Goal: Task Accomplishment & Management: Use online tool/utility

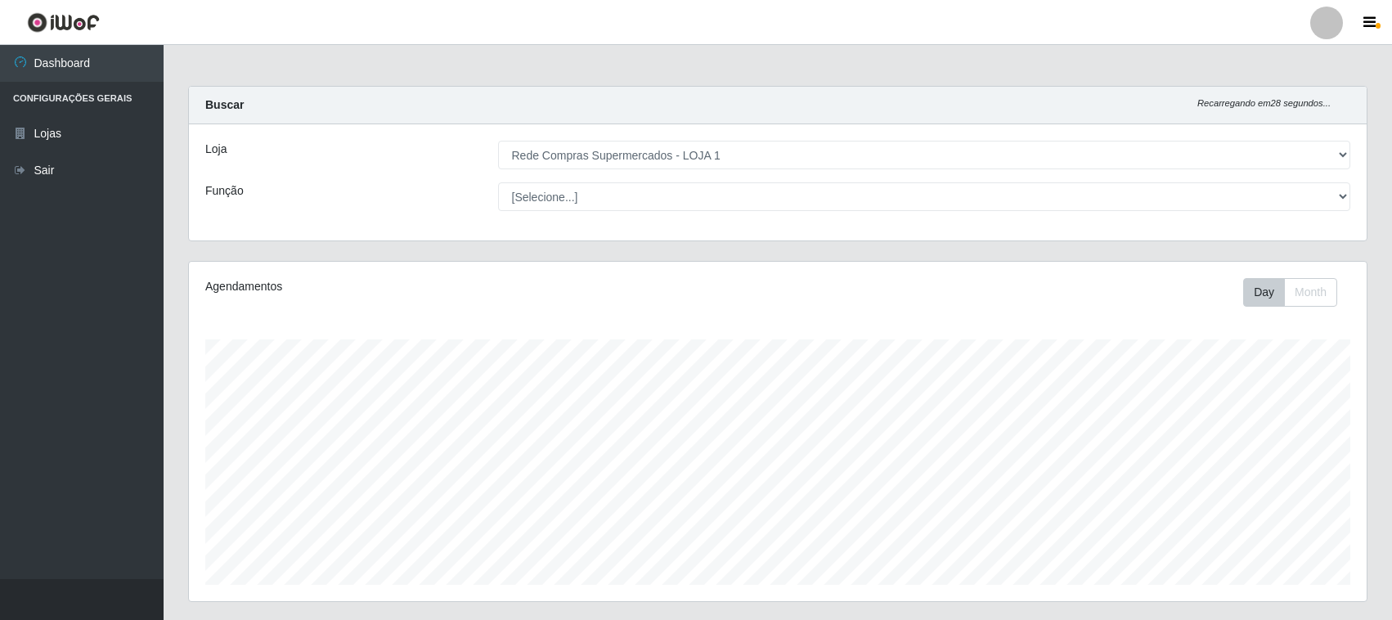
select select "158"
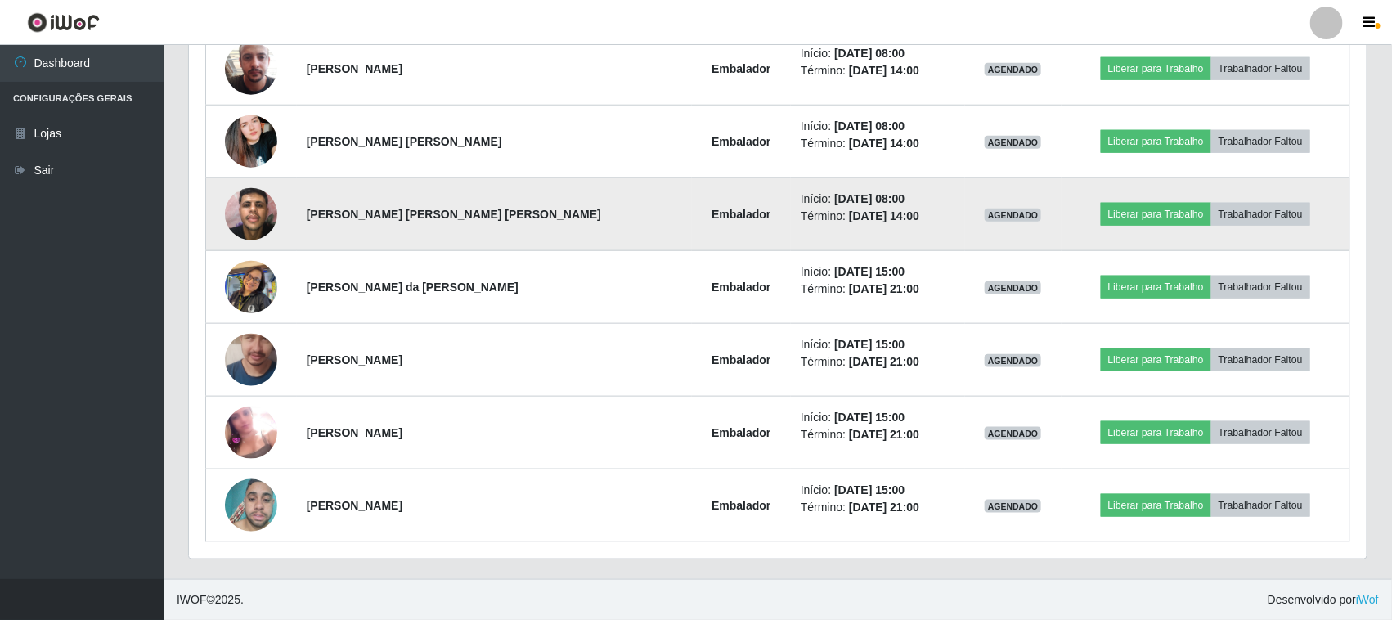
scroll to position [482, 0]
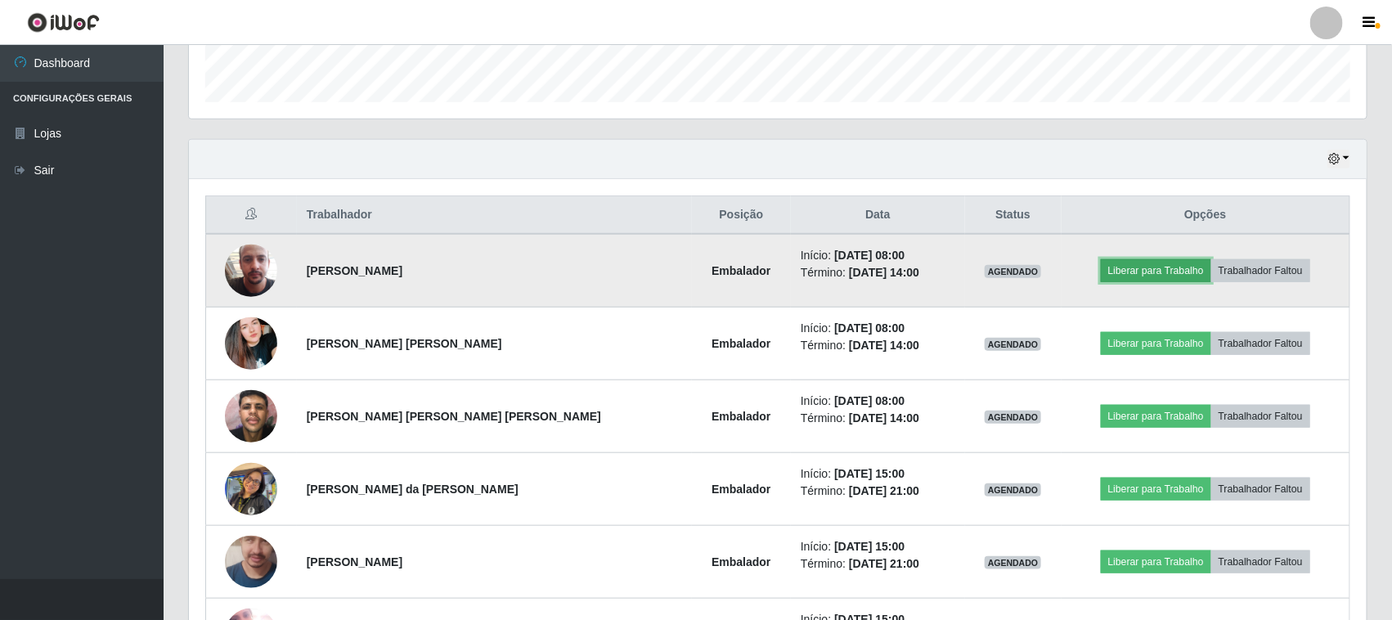
click at [1133, 274] on button "Liberar para Trabalho" at bounding box center [1156, 270] width 110 height 23
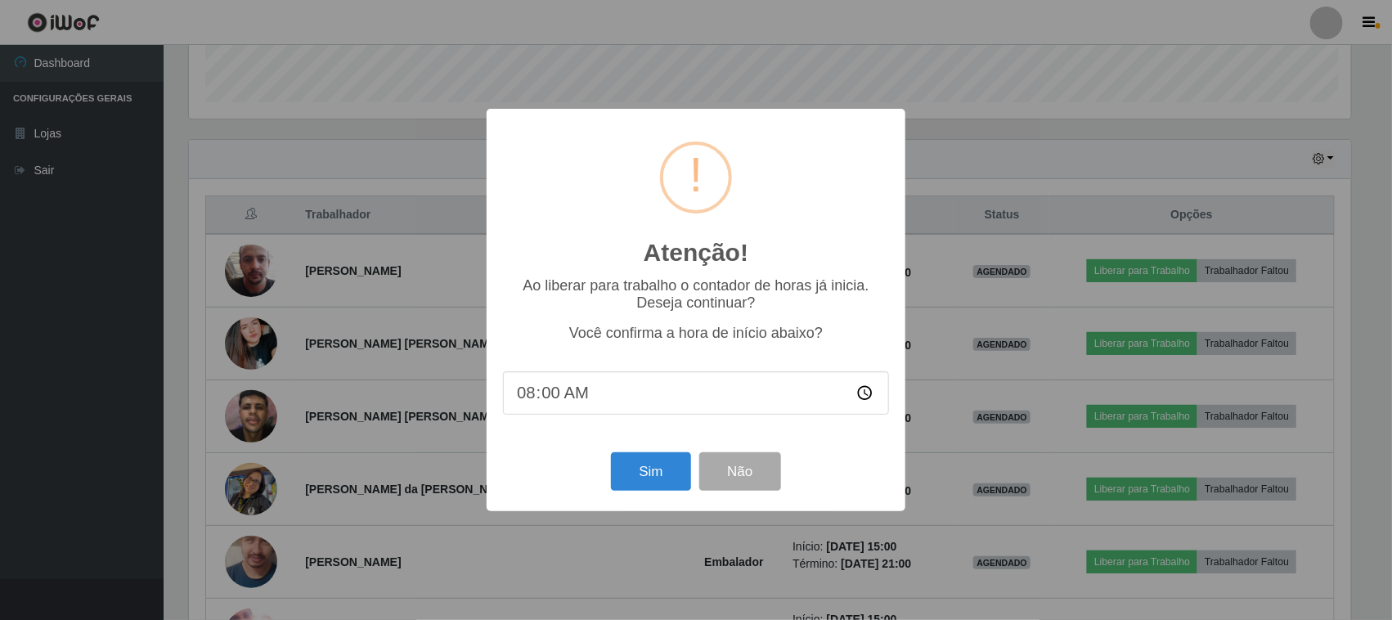
scroll to position [340, 1166]
click at [659, 474] on button "Sim" at bounding box center [652, 471] width 79 height 38
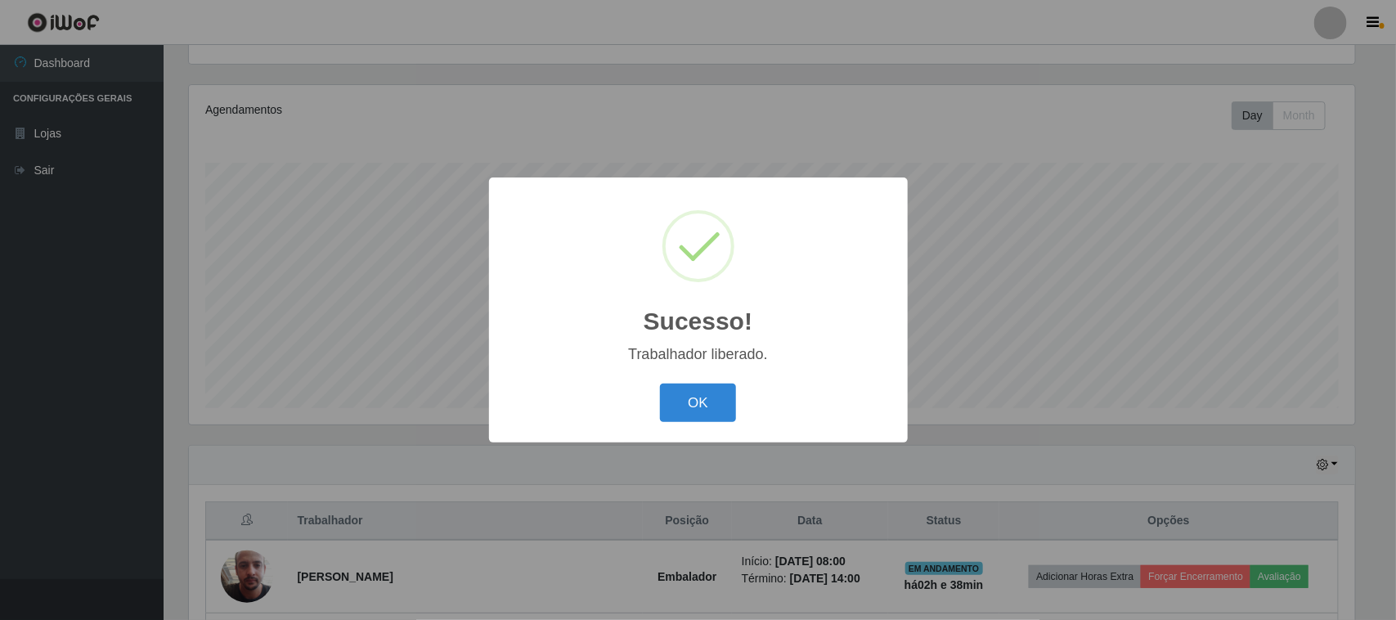
drag, startPoint x: 718, startPoint y: 401, endPoint x: 1063, endPoint y: 405, distance: 345.1
click at [720, 401] on button "OK" at bounding box center [698, 402] width 76 height 38
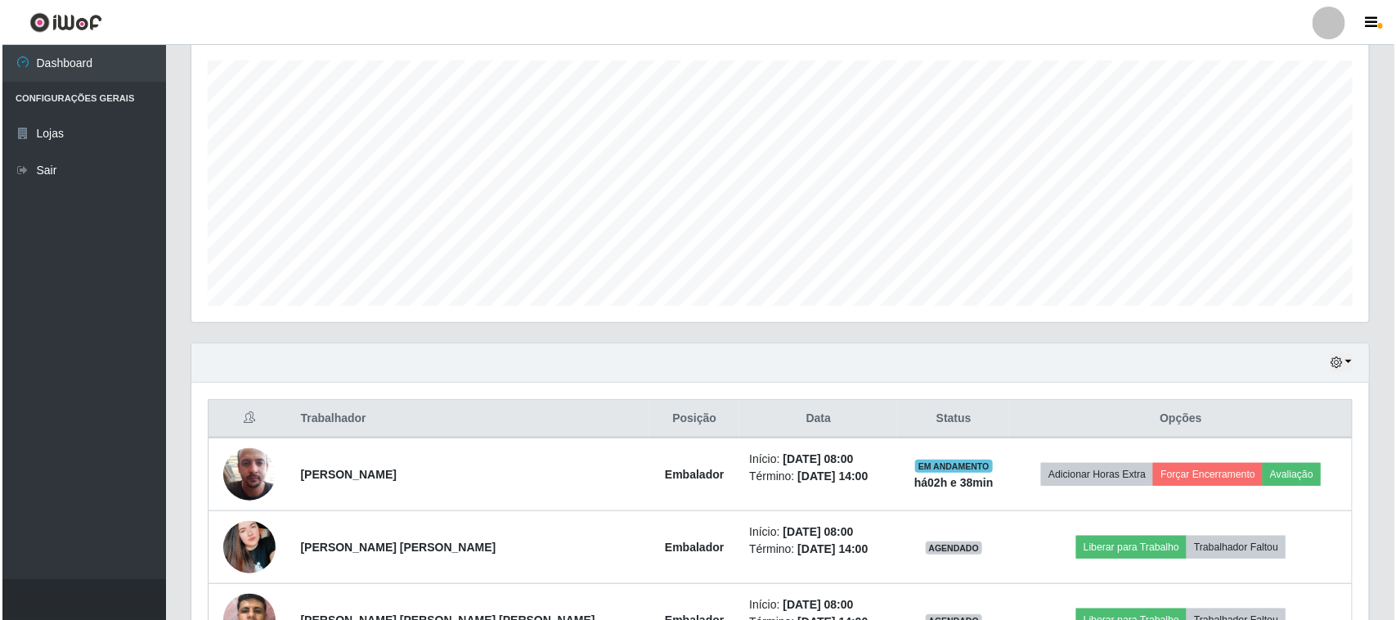
scroll to position [381, 0]
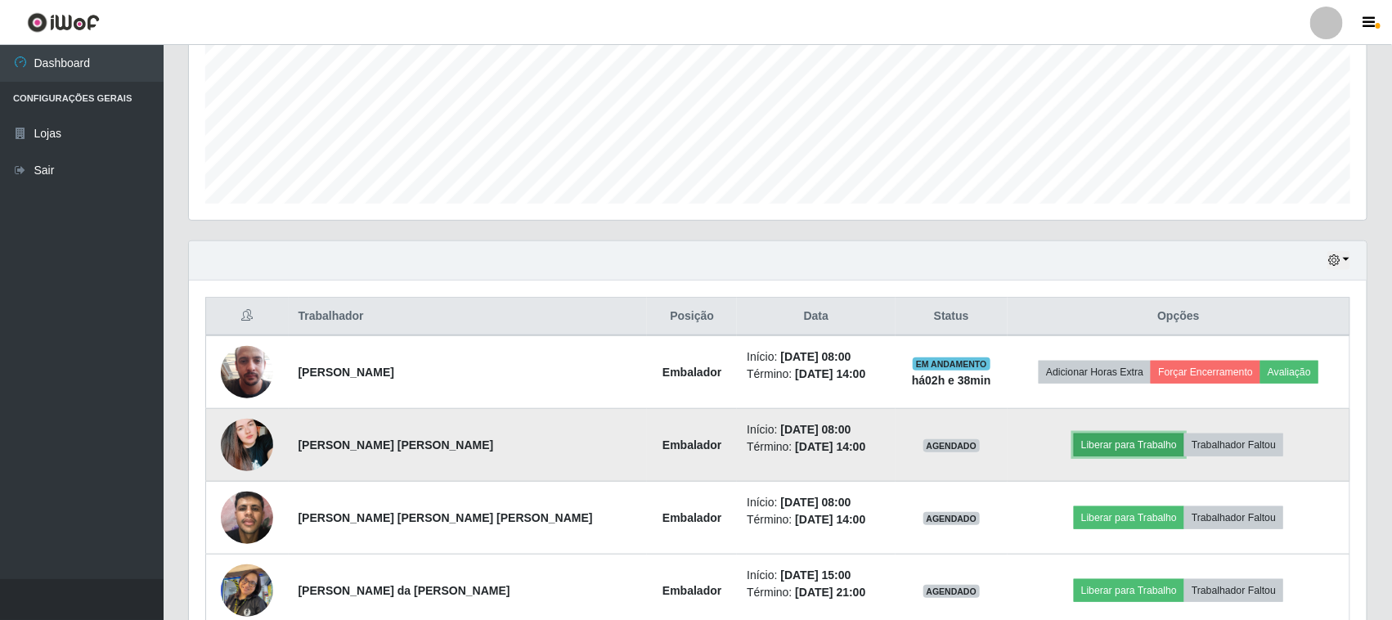
click at [1105, 434] on button "Liberar para Trabalho" at bounding box center [1129, 444] width 110 height 23
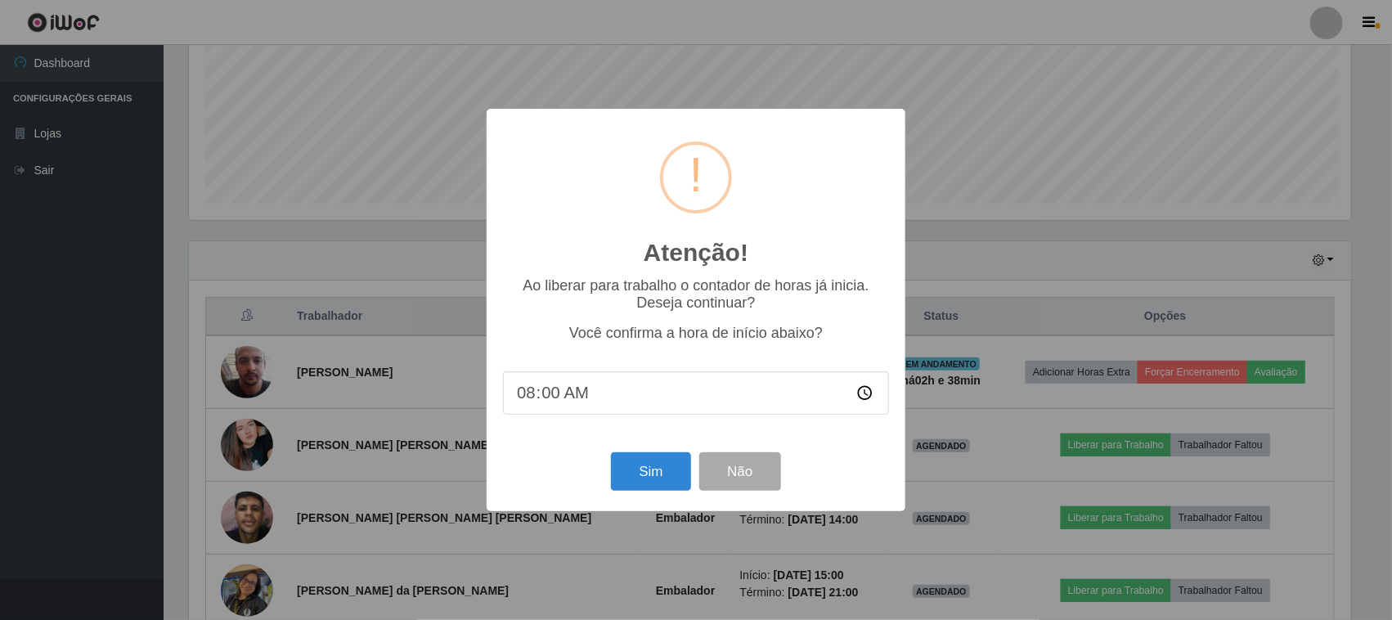
scroll to position [340, 1166]
click at [648, 472] on button "Sim" at bounding box center [652, 471] width 79 height 38
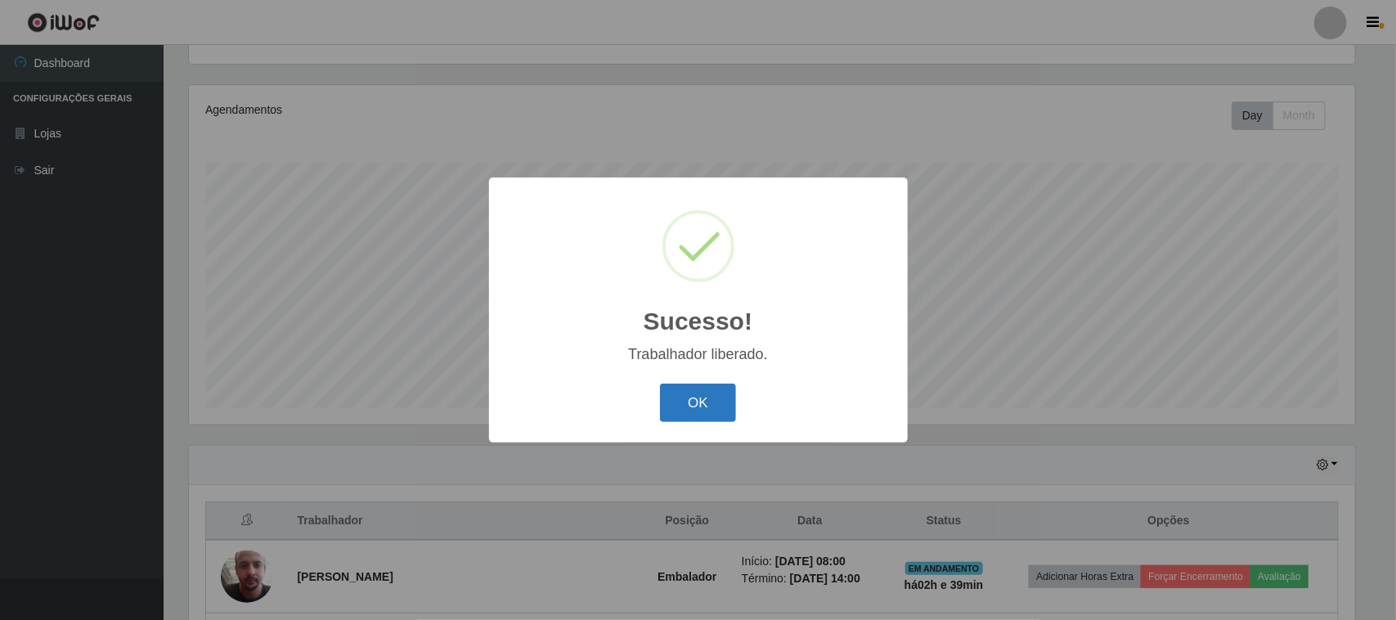
click at [693, 406] on button "OK" at bounding box center [698, 402] width 76 height 38
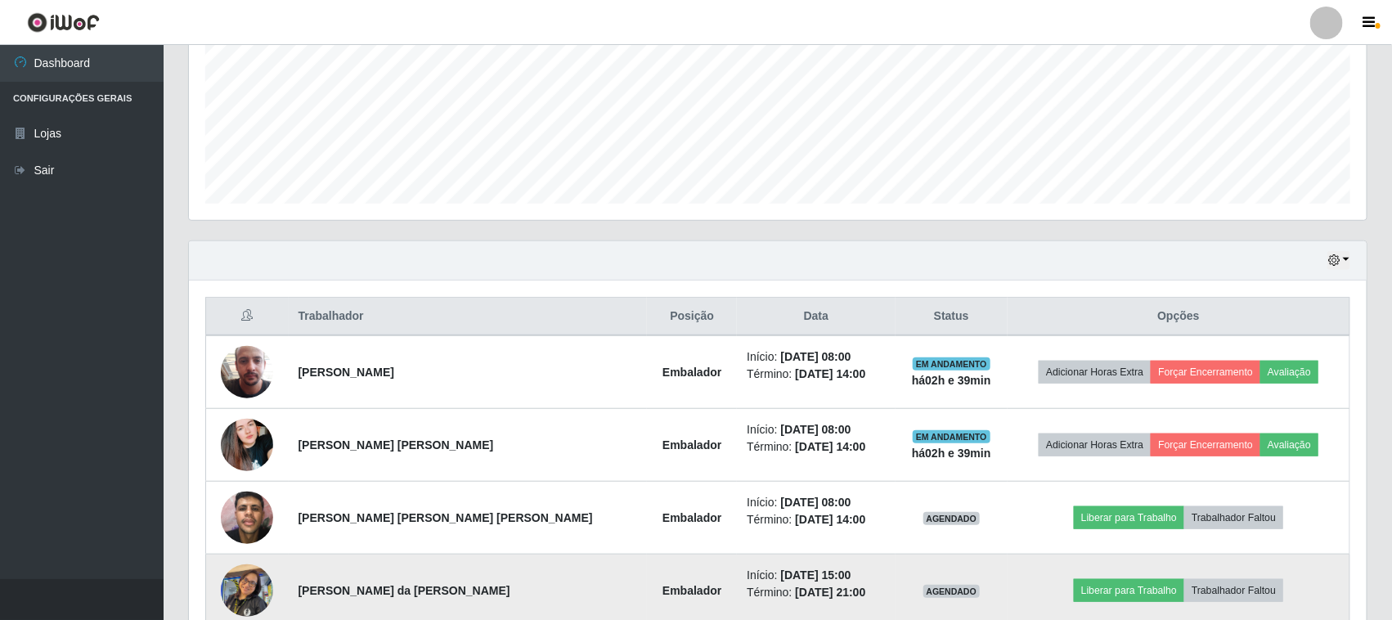
scroll to position [483, 0]
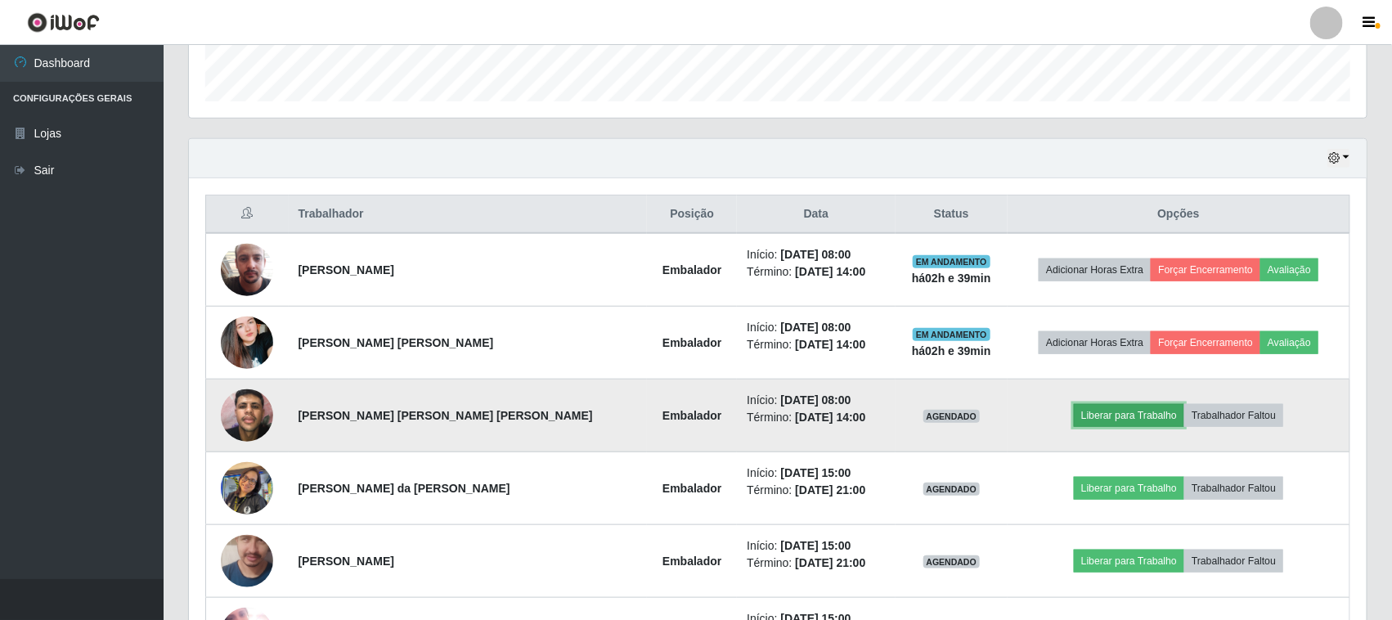
click at [1127, 407] on button "Liberar para Trabalho" at bounding box center [1129, 415] width 110 height 23
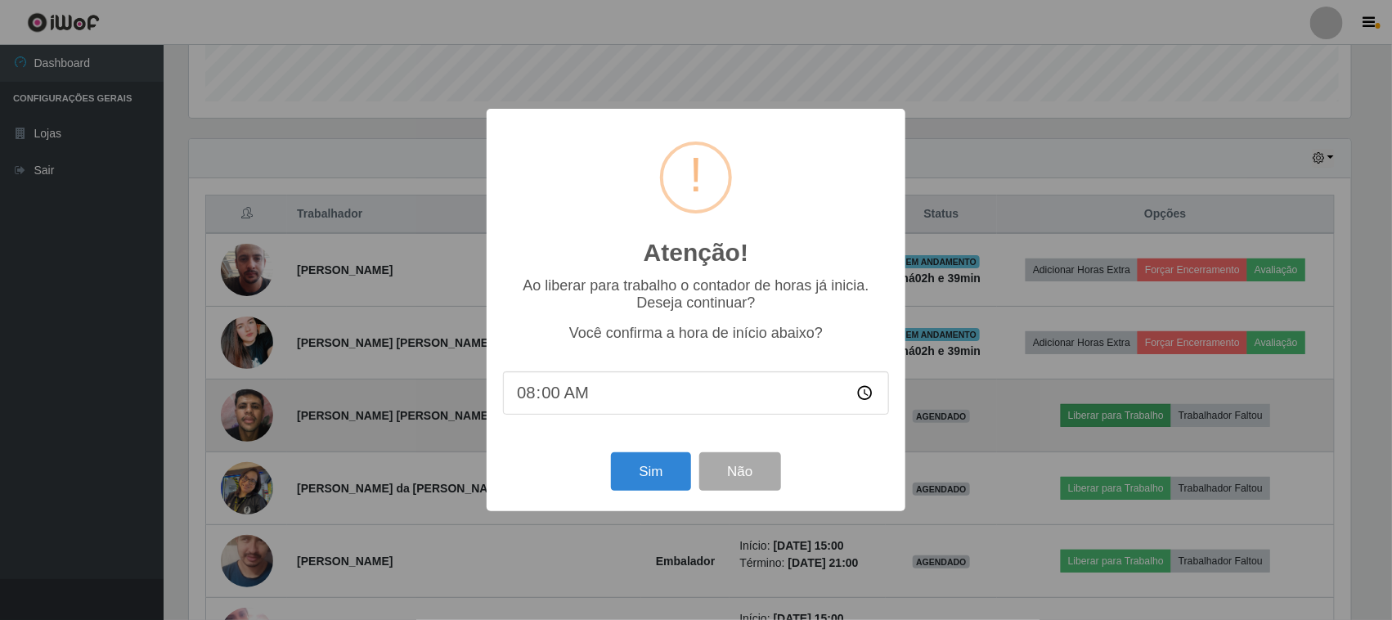
scroll to position [0, 0]
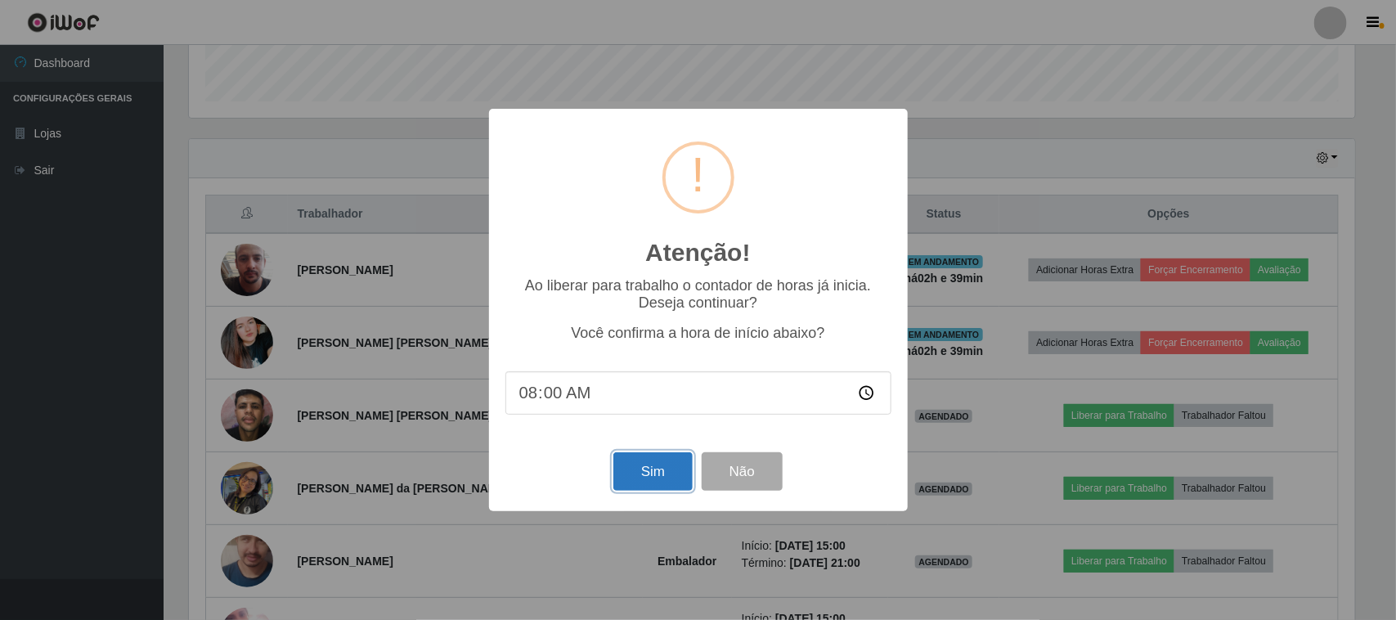
click at [650, 474] on button "Sim" at bounding box center [652, 471] width 79 height 38
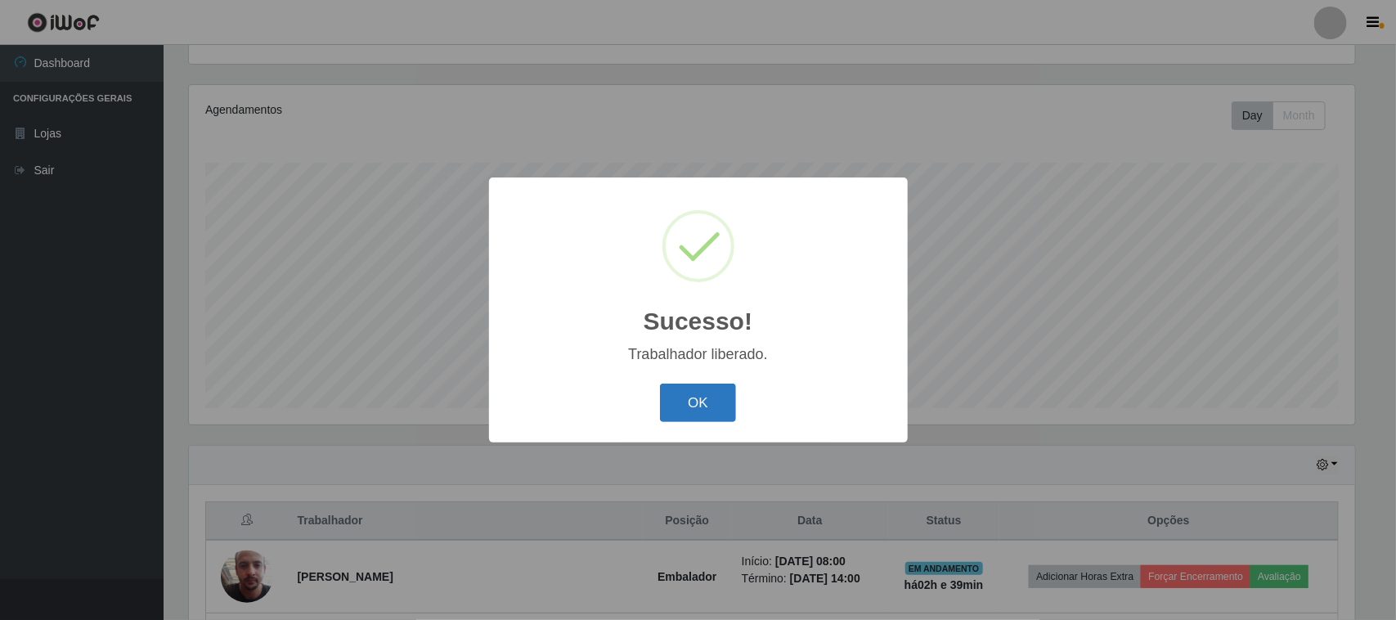
click at [710, 399] on button "OK" at bounding box center [698, 402] width 76 height 38
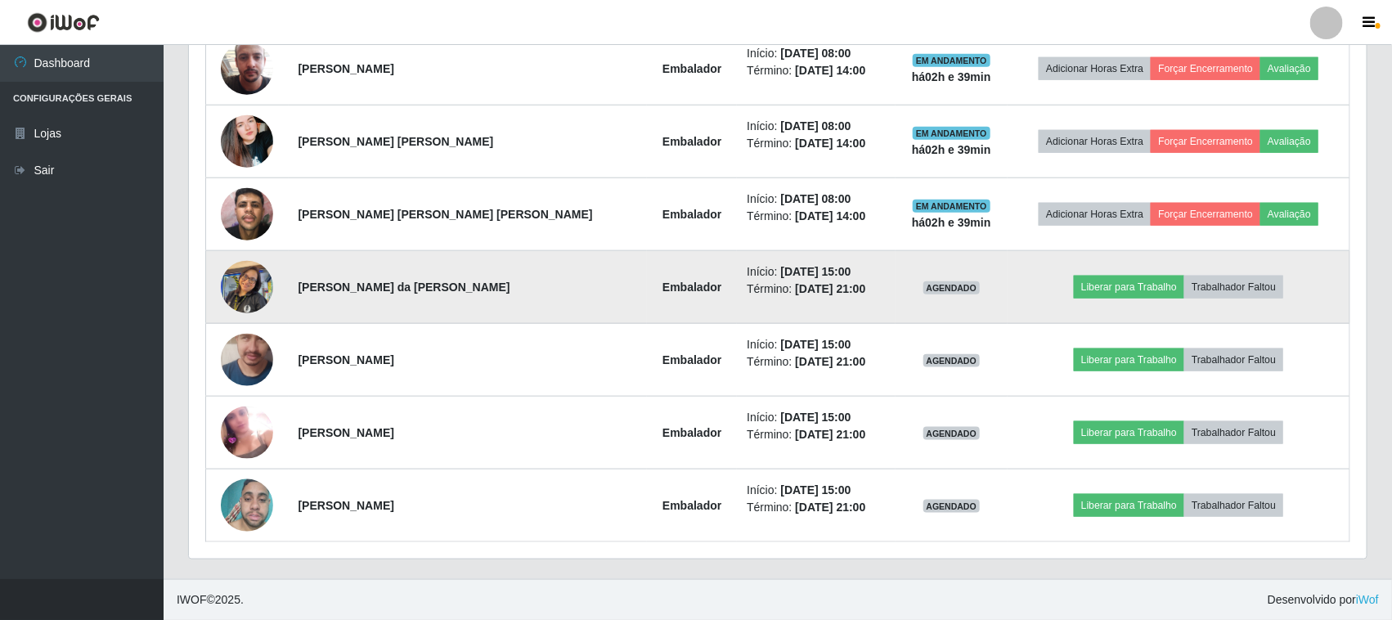
click at [255, 286] on img at bounding box center [247, 287] width 52 height 70
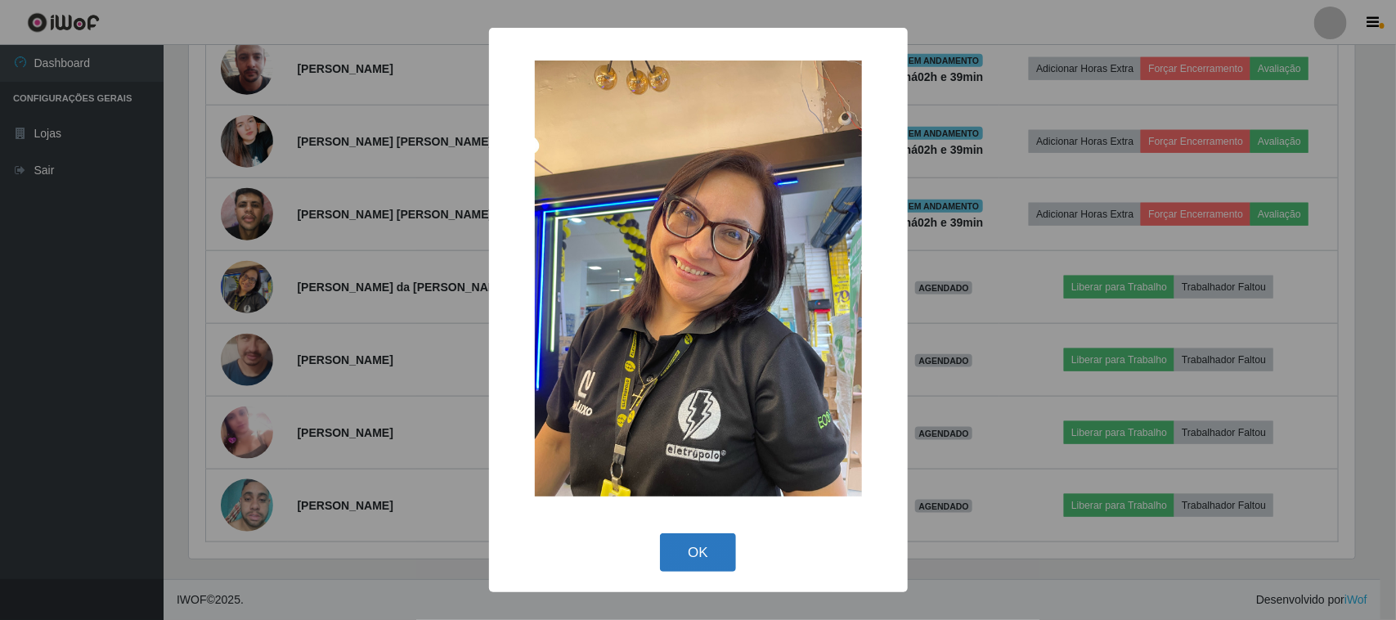
click at [695, 561] on button "OK" at bounding box center [698, 552] width 76 height 38
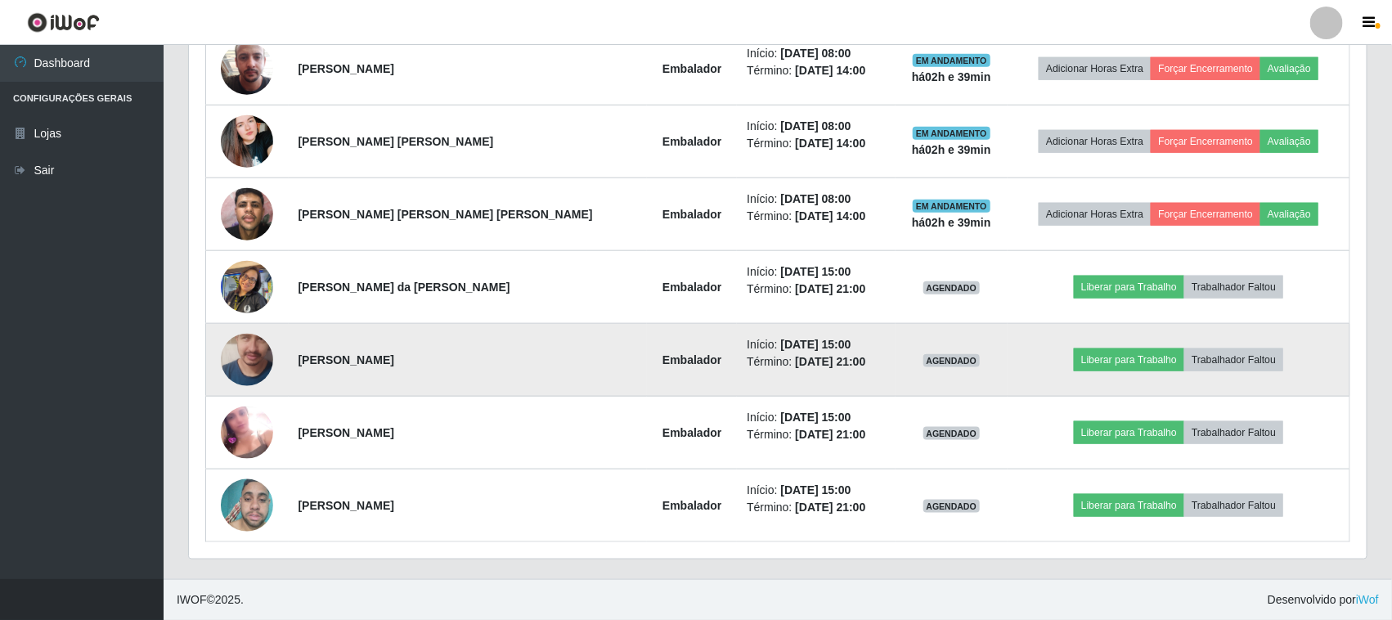
click at [242, 356] on img at bounding box center [247, 359] width 52 height 119
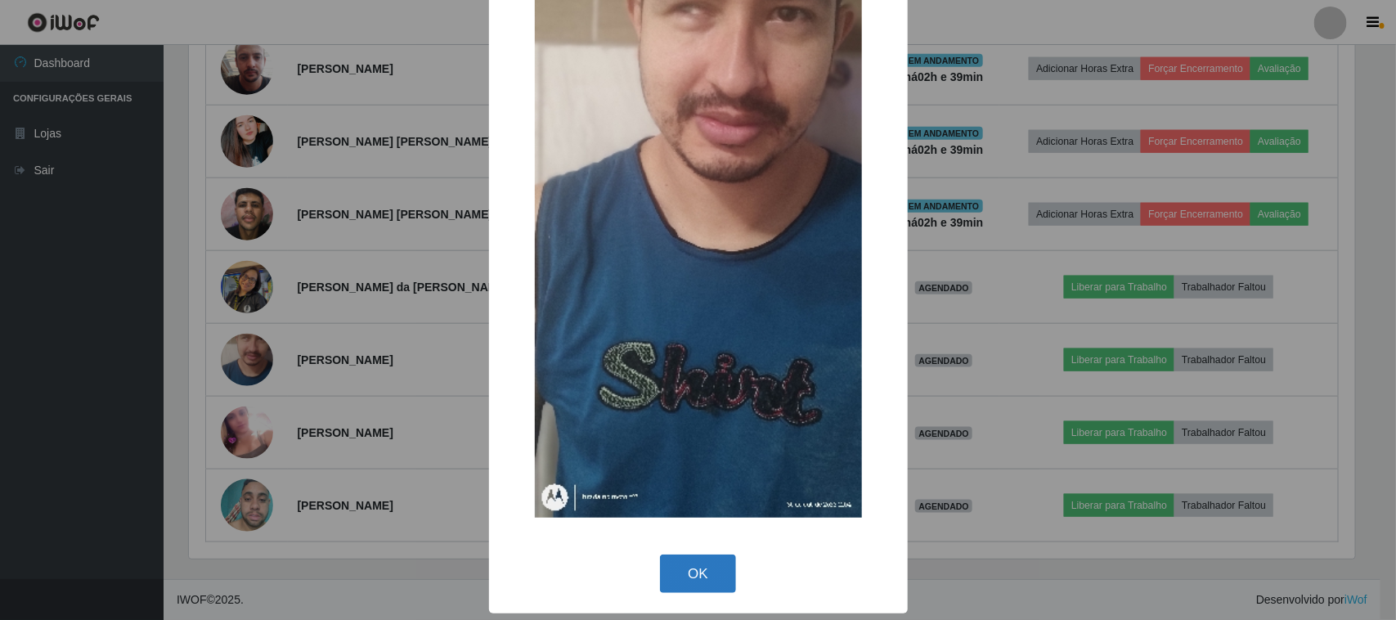
click at [693, 574] on button "OK" at bounding box center [698, 573] width 76 height 38
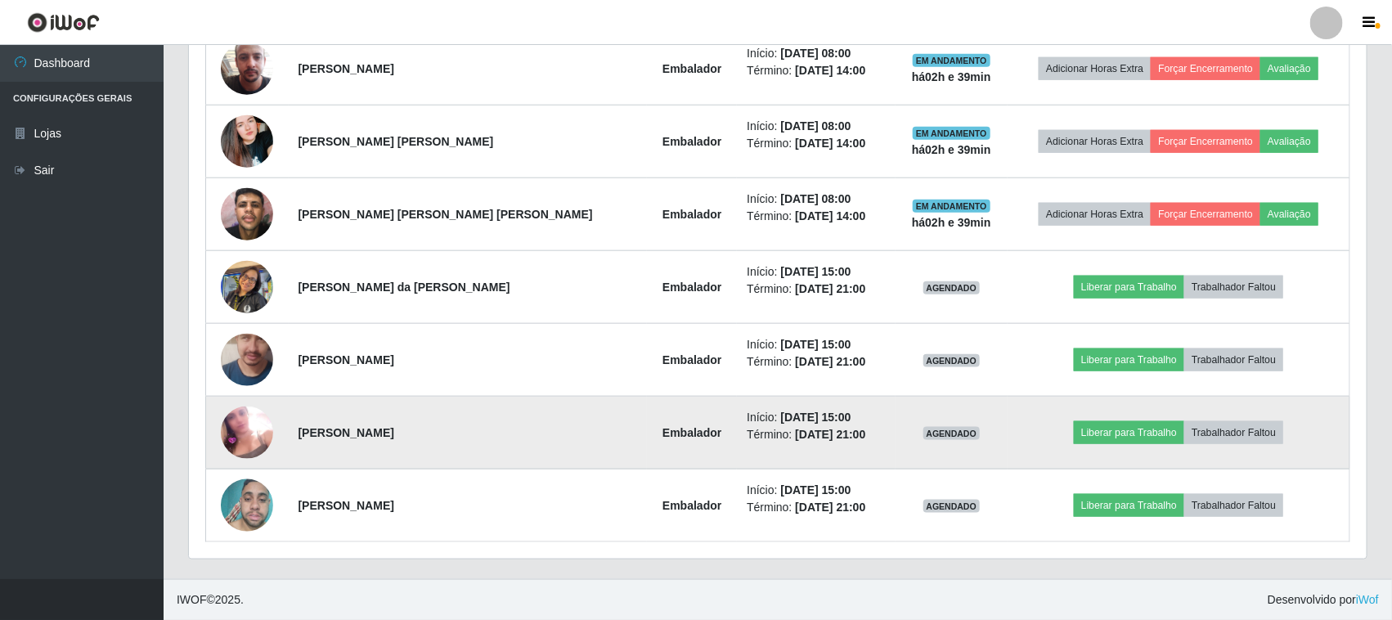
click at [235, 433] on img at bounding box center [247, 432] width 52 height 52
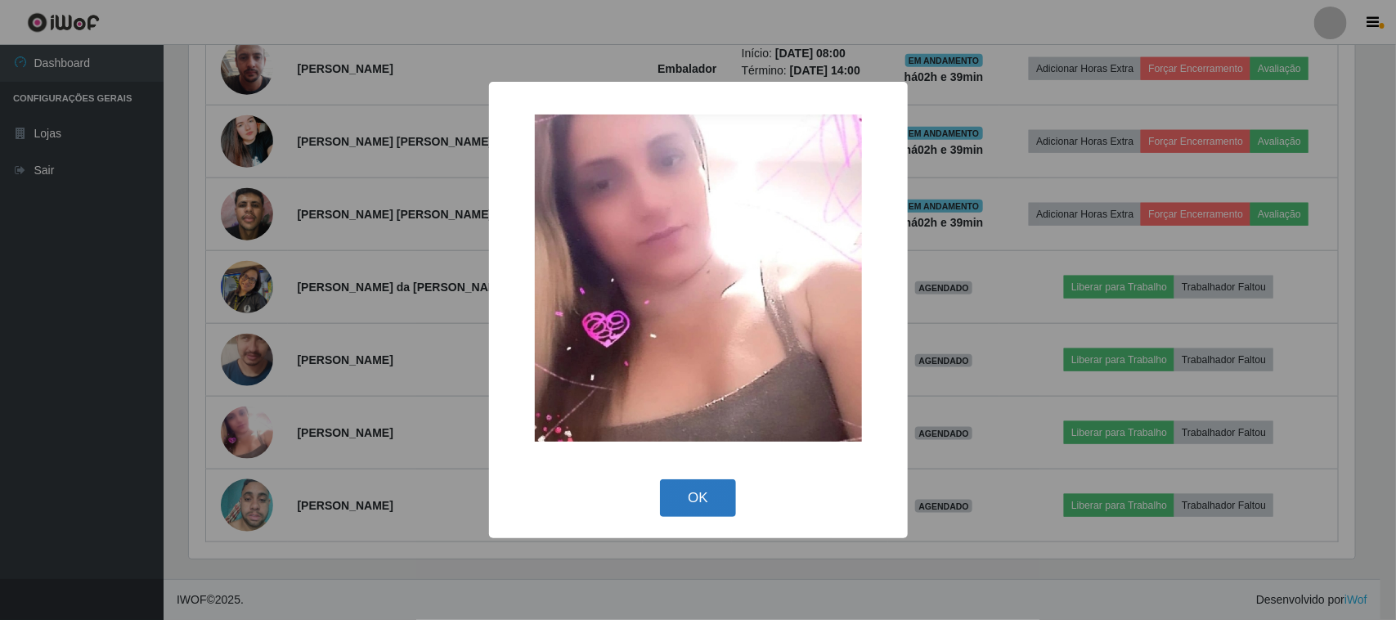
click at [683, 488] on button "OK" at bounding box center [698, 498] width 76 height 38
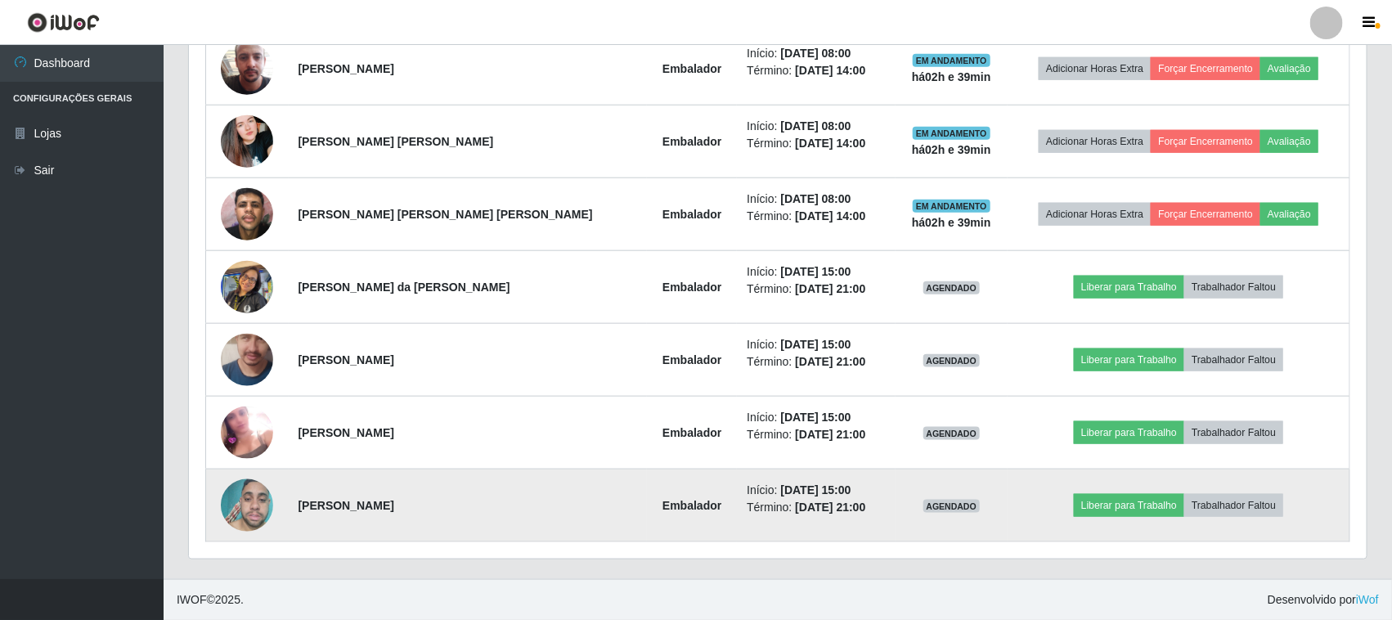
click at [233, 501] on img at bounding box center [247, 506] width 52 height 70
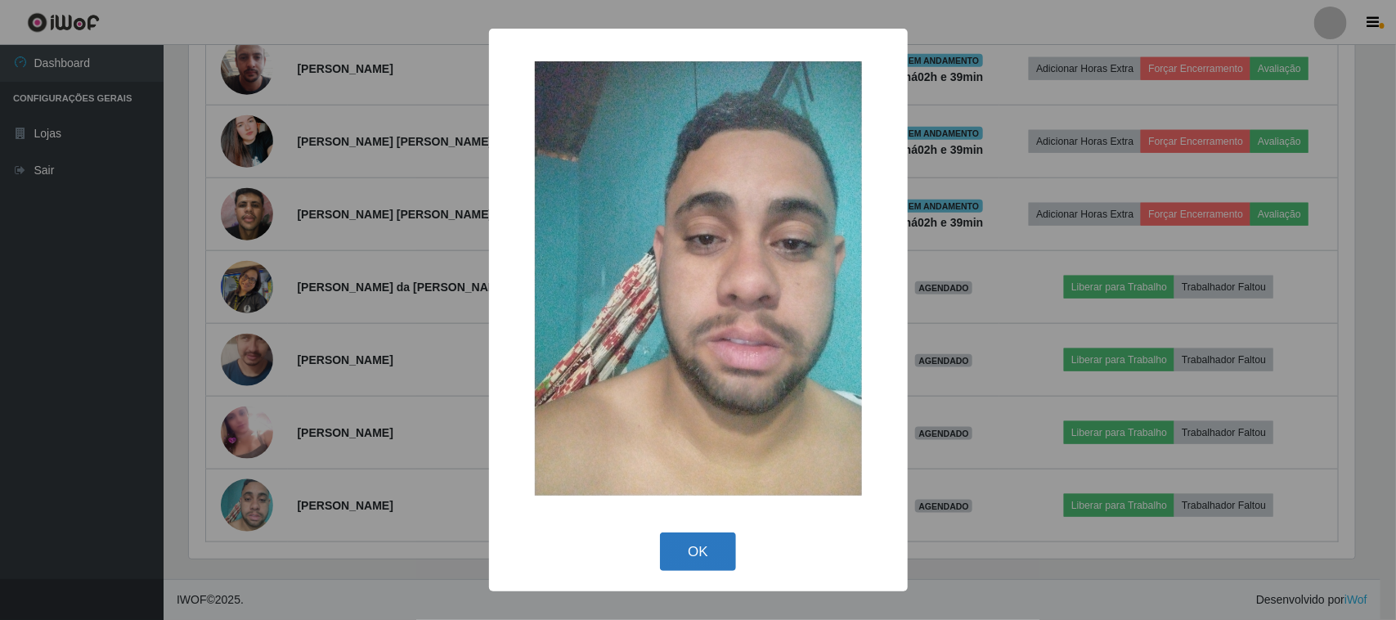
click at [695, 549] on button "OK" at bounding box center [698, 551] width 76 height 38
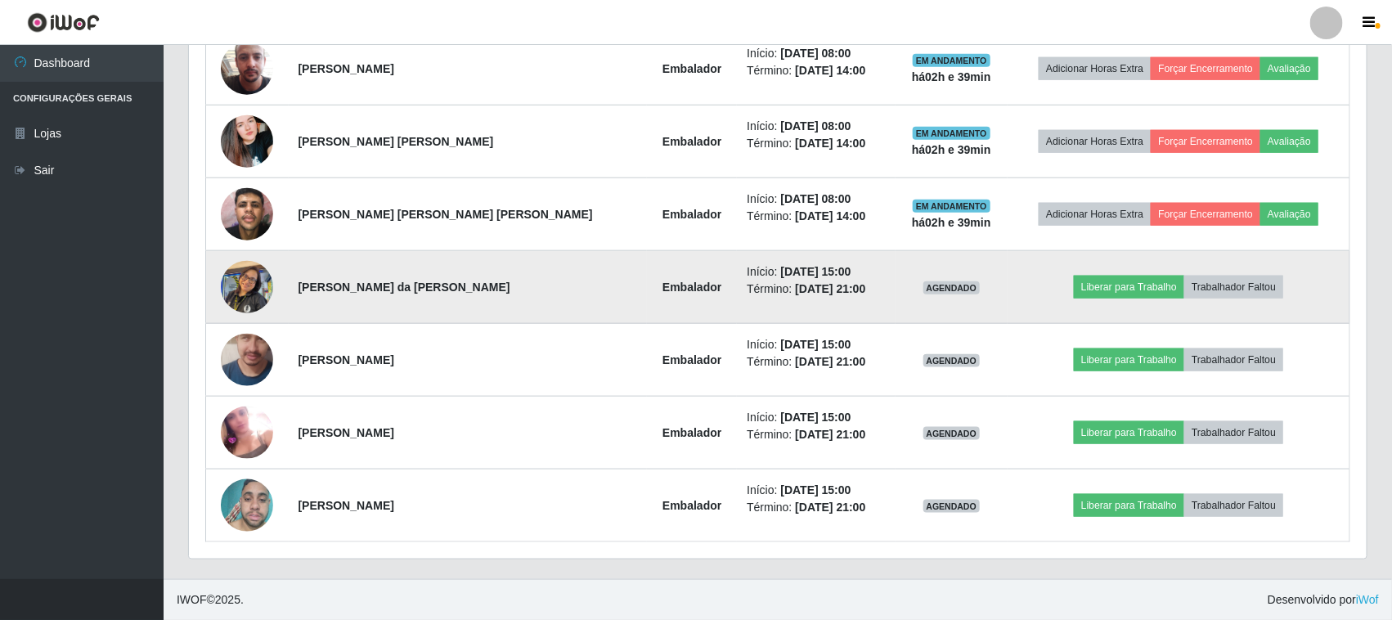
click at [248, 291] on img at bounding box center [247, 287] width 52 height 70
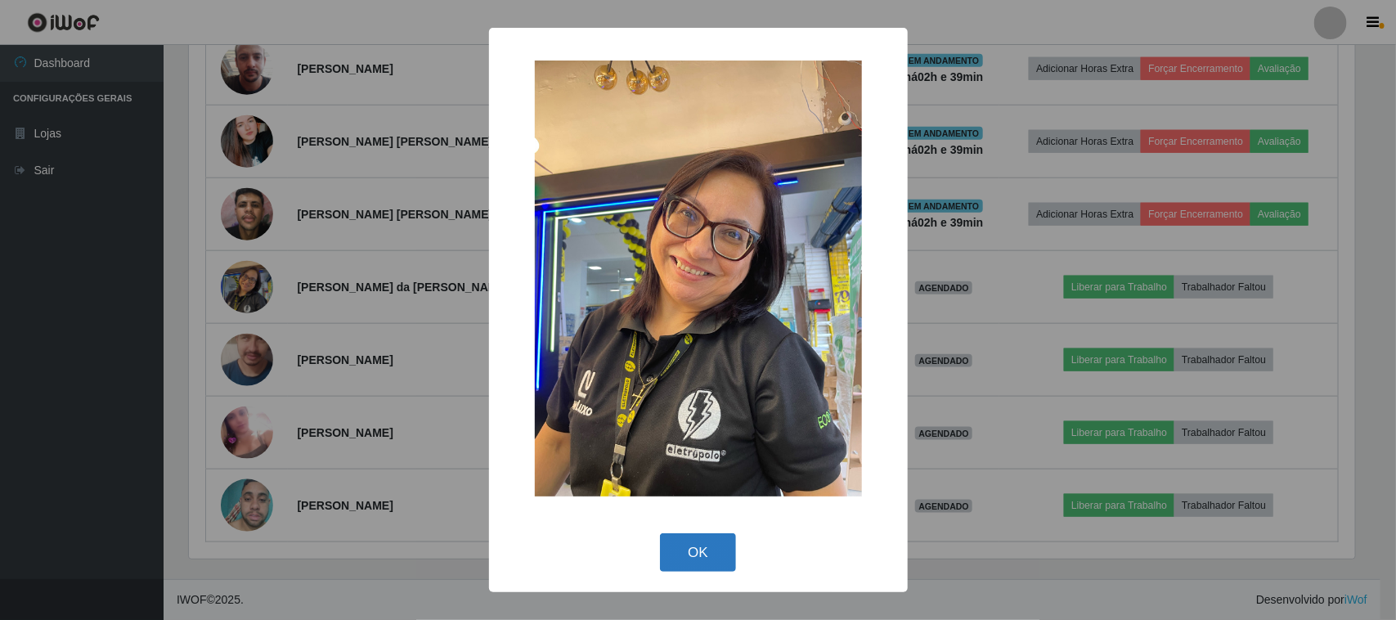
click at [684, 553] on button "OK" at bounding box center [698, 552] width 76 height 38
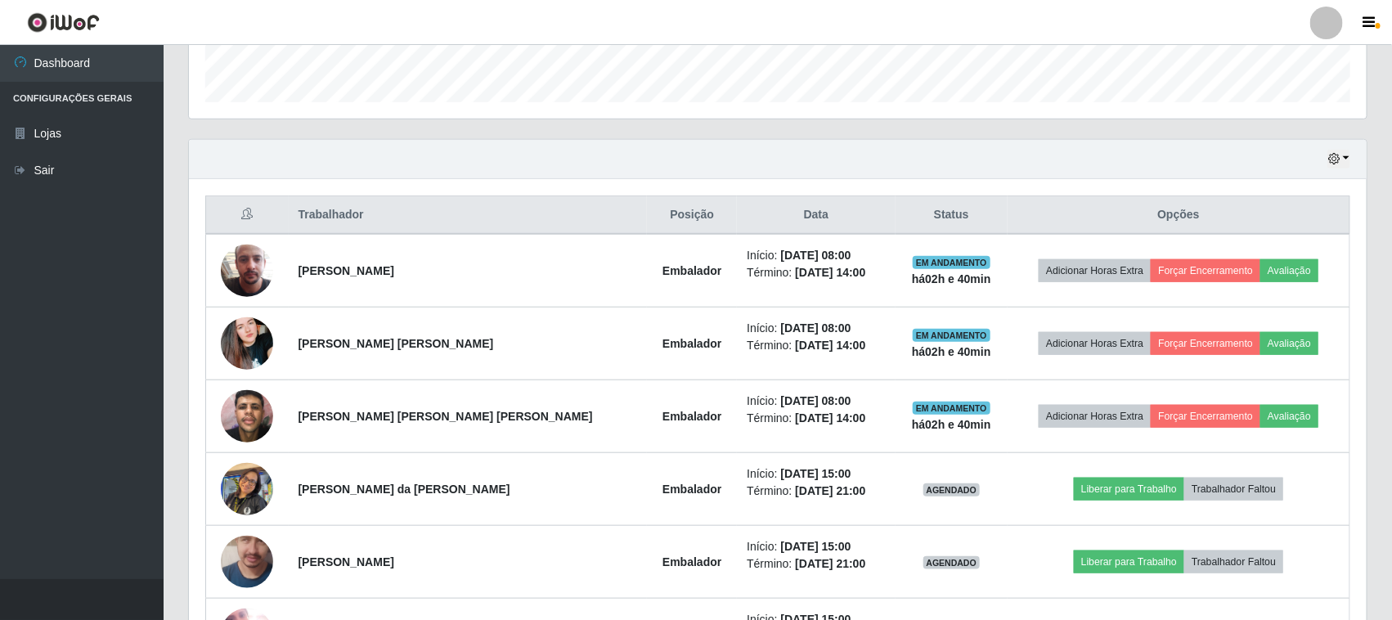
scroll to position [687, 0]
